Goal: Ask a question

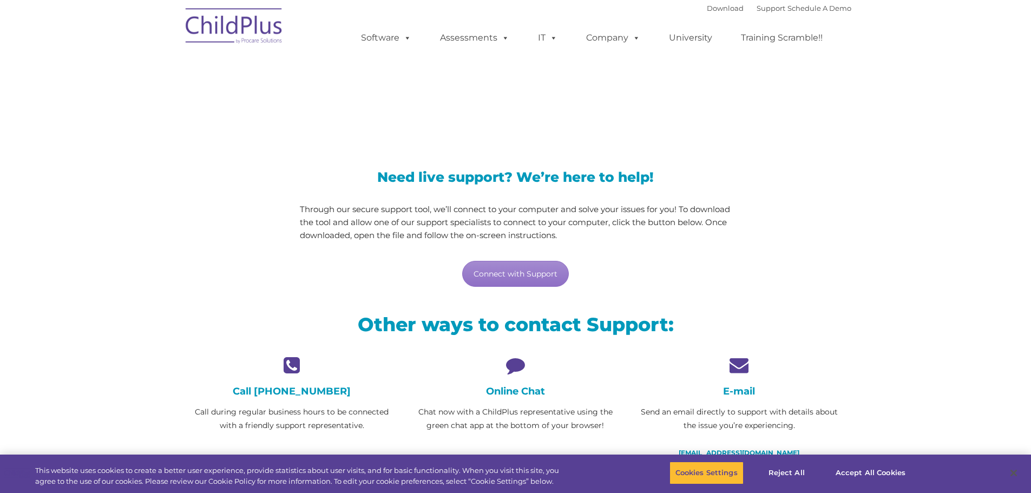
click at [521, 371] on icon at bounding box center [515, 365] width 207 height 19
click at [506, 372] on icon at bounding box center [515, 365] width 207 height 19
click at [519, 361] on icon at bounding box center [515, 365] width 207 height 19
click at [539, 267] on link "Connect with Support" at bounding box center [515, 274] width 107 height 26
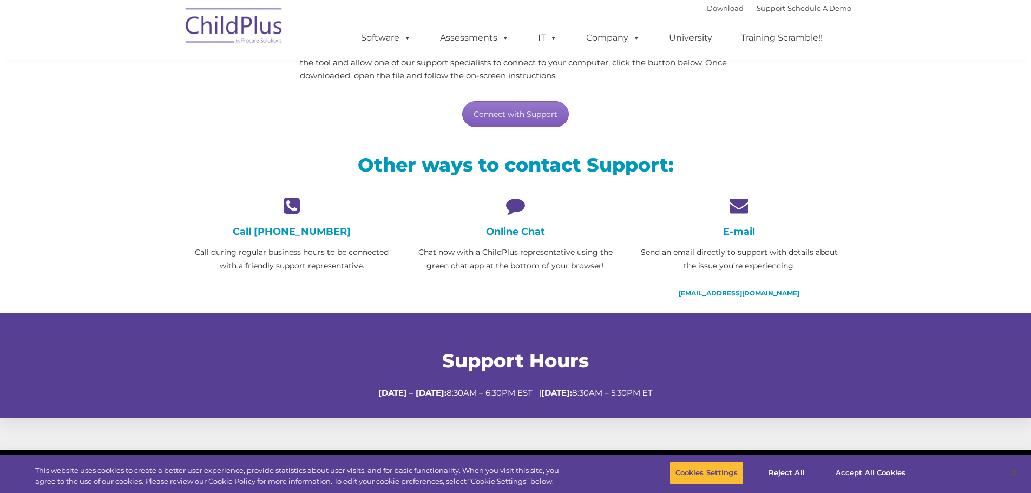
scroll to position [162, 0]
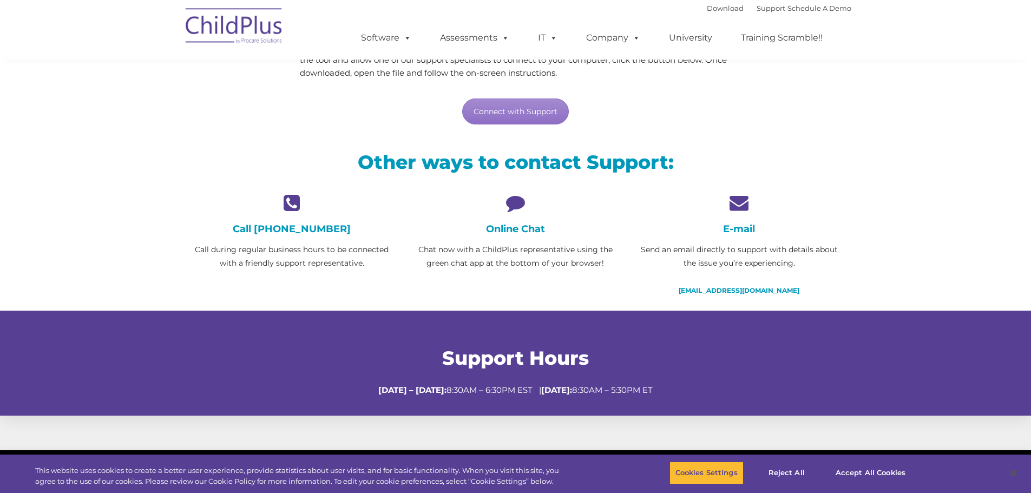
click at [500, 231] on h4 "Online Chat" at bounding box center [515, 229] width 207 height 12
click at [518, 227] on h4 "Online Chat" at bounding box center [515, 229] width 207 height 12
click at [519, 227] on h4 "Online Chat" at bounding box center [515, 229] width 207 height 12
click at [515, 197] on icon at bounding box center [515, 202] width 207 height 19
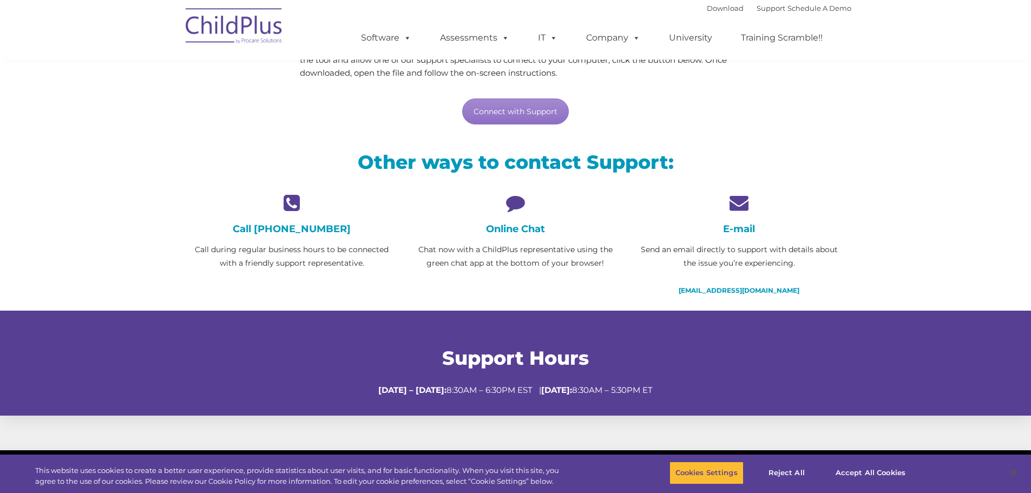
click at [515, 197] on icon at bounding box center [515, 202] width 207 height 19
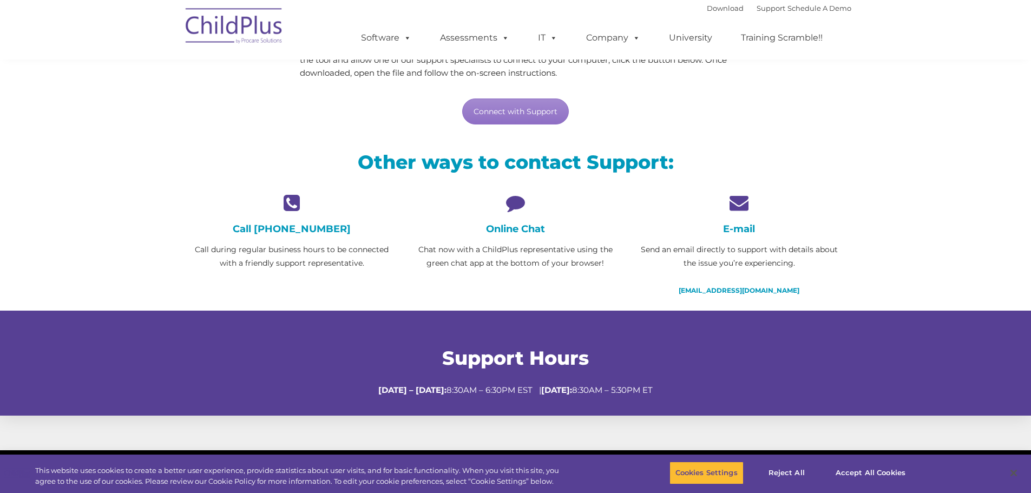
click at [515, 196] on icon at bounding box center [515, 202] width 207 height 19
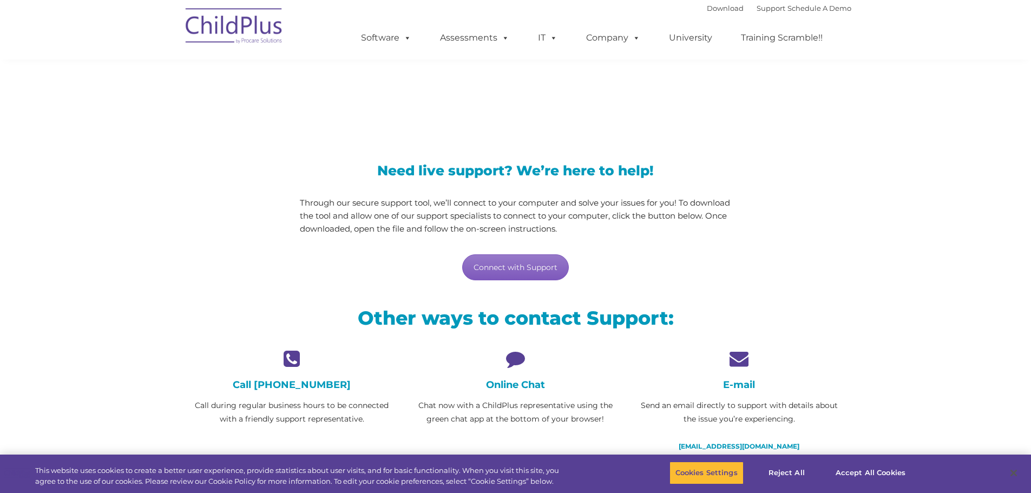
scroll to position [0, 0]
